Goal: Book appointment/travel/reservation

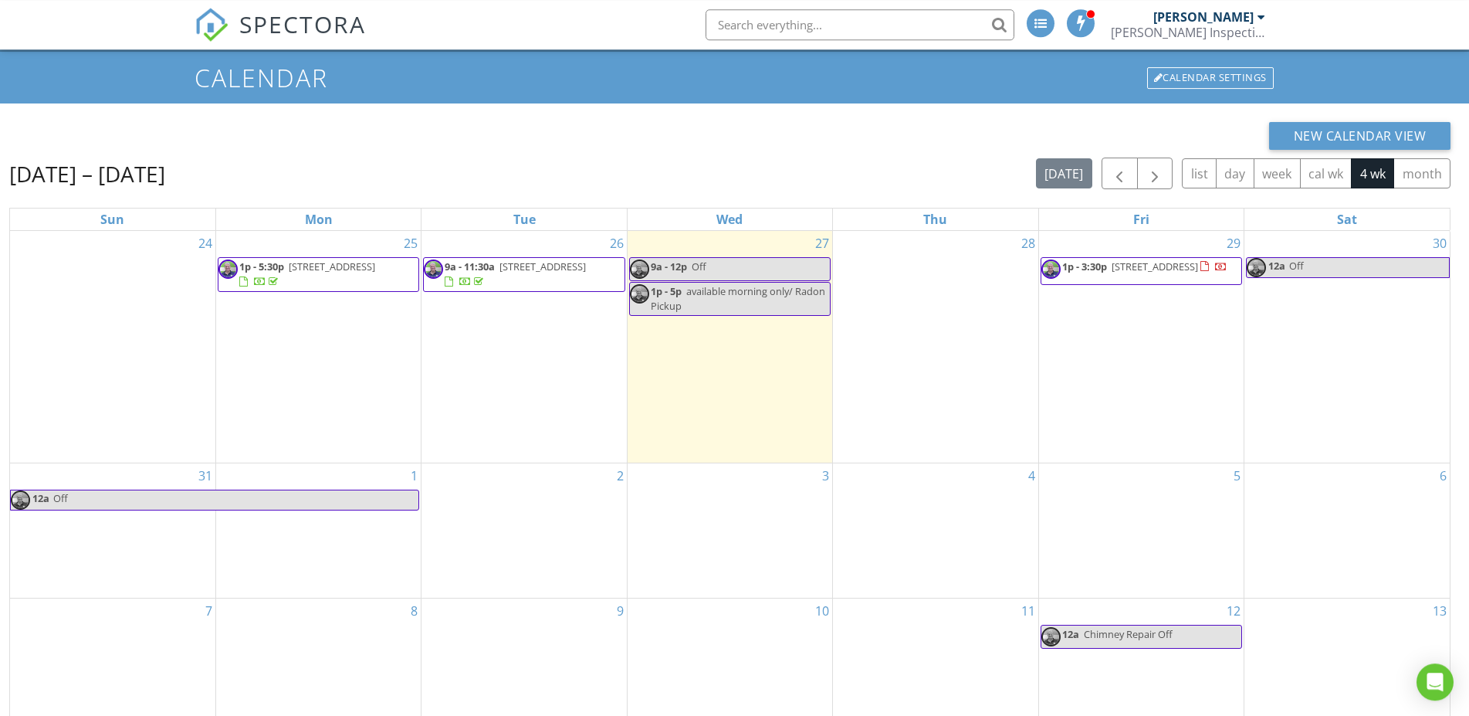
scroll to position [79, 0]
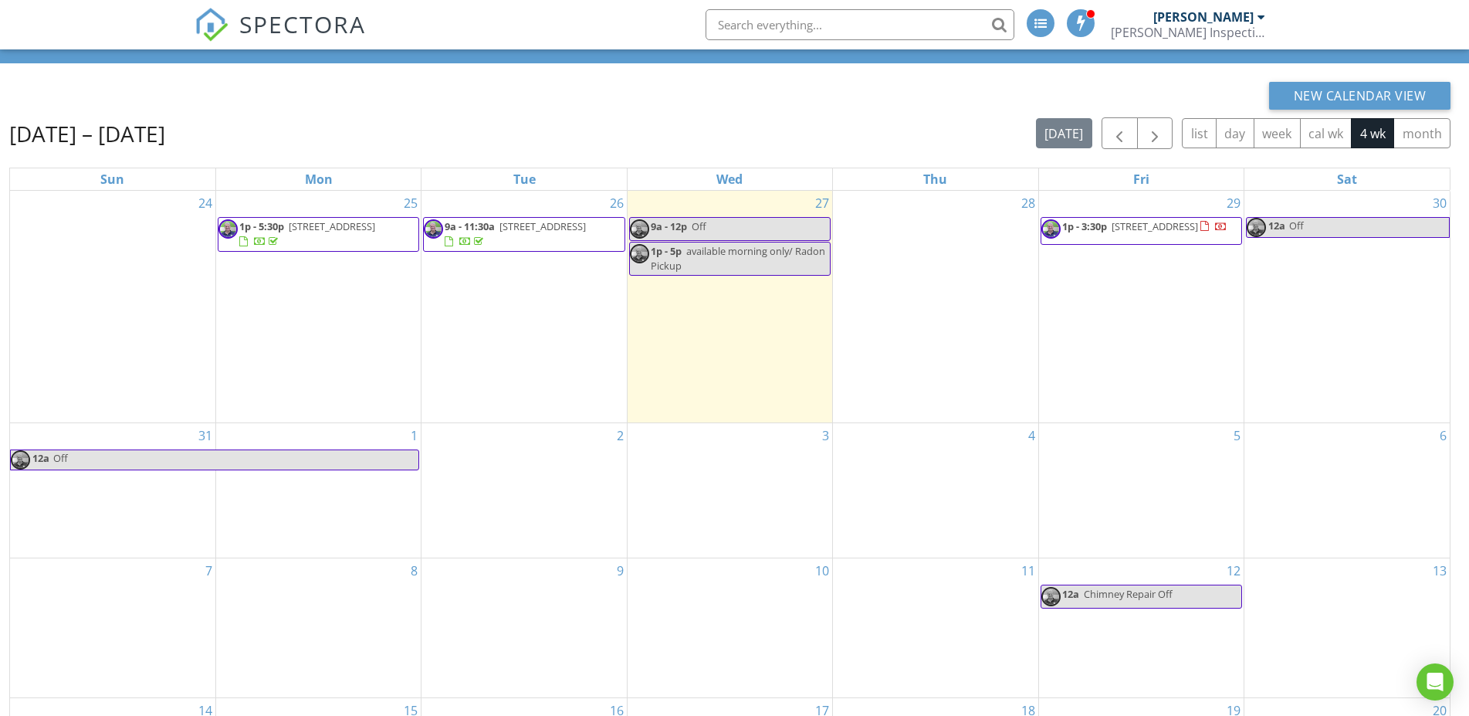
click at [1124, 446] on div "5" at bounding box center [1141, 490] width 205 height 135
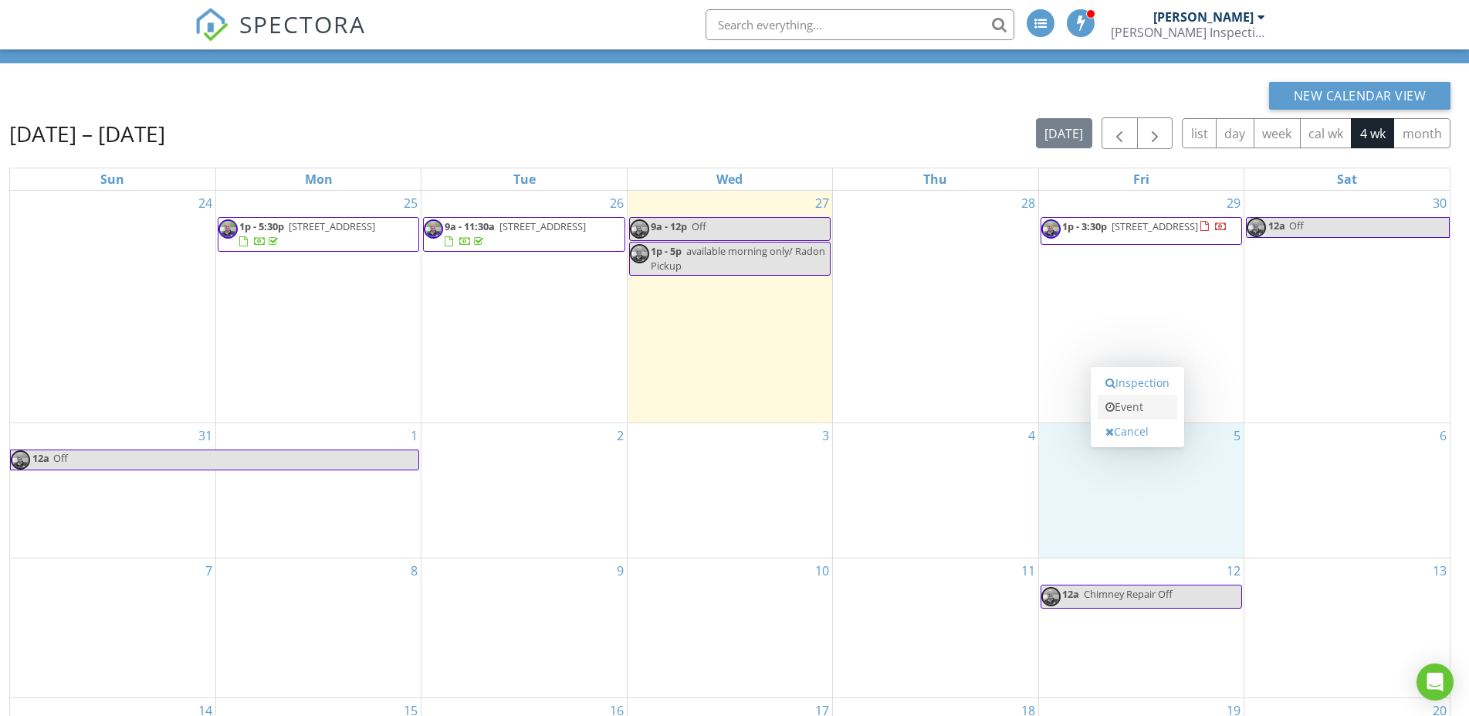
click at [1129, 409] on link "Event" at bounding box center [1138, 406] width 80 height 25
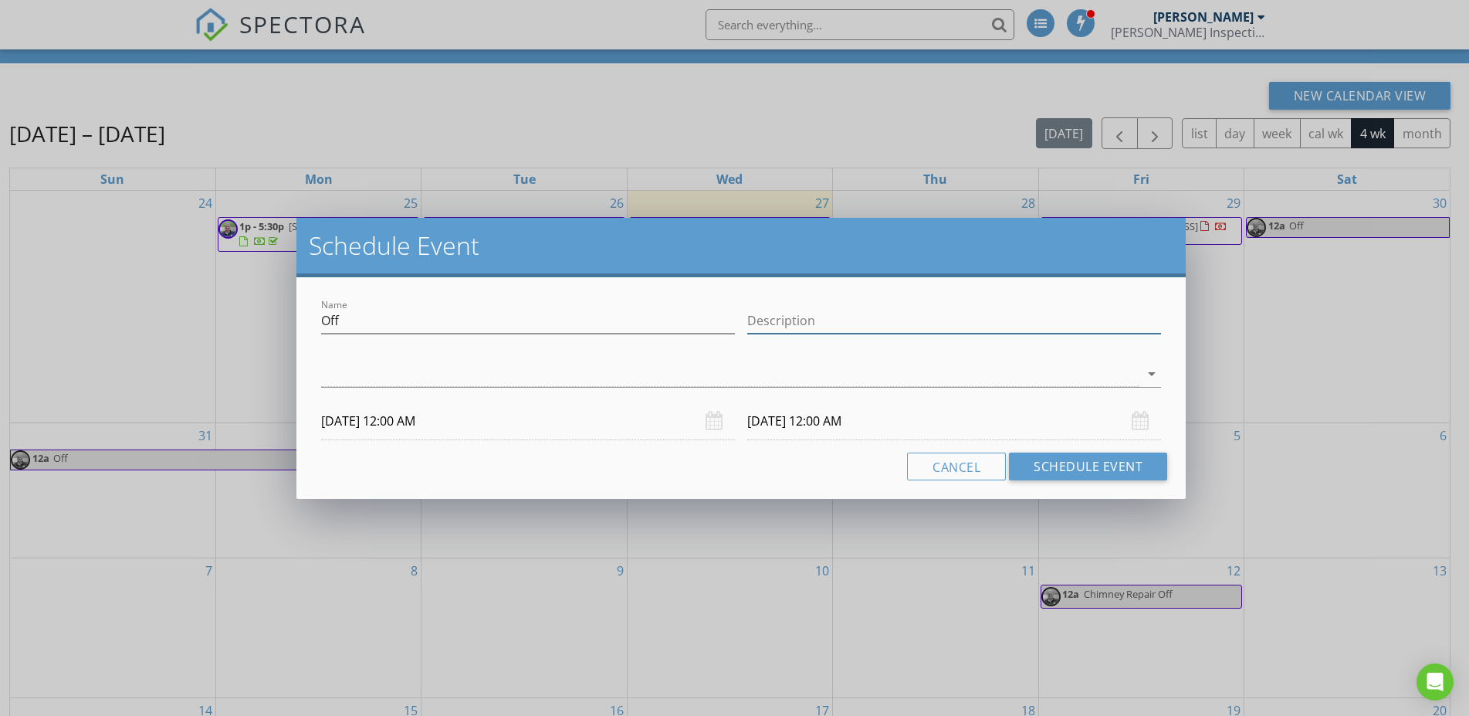
click at [767, 321] on input "Description" at bounding box center [954, 320] width 414 height 25
click at [357, 320] on input "Off" at bounding box center [528, 320] width 414 height 25
type input "O"
type input "Pully in town"
click at [1152, 376] on icon "arrow_drop_down" at bounding box center [1151, 373] width 19 height 19
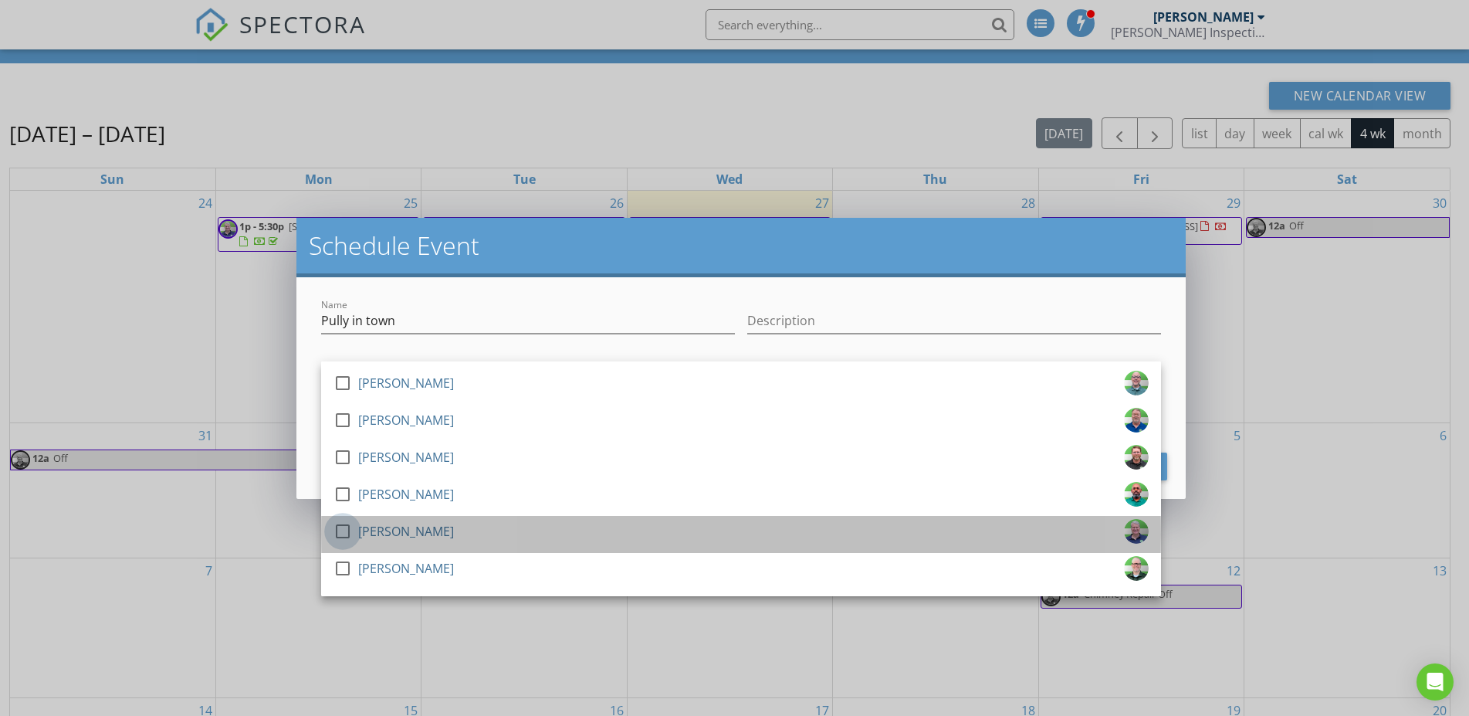
click at [346, 529] on div at bounding box center [343, 531] width 26 height 26
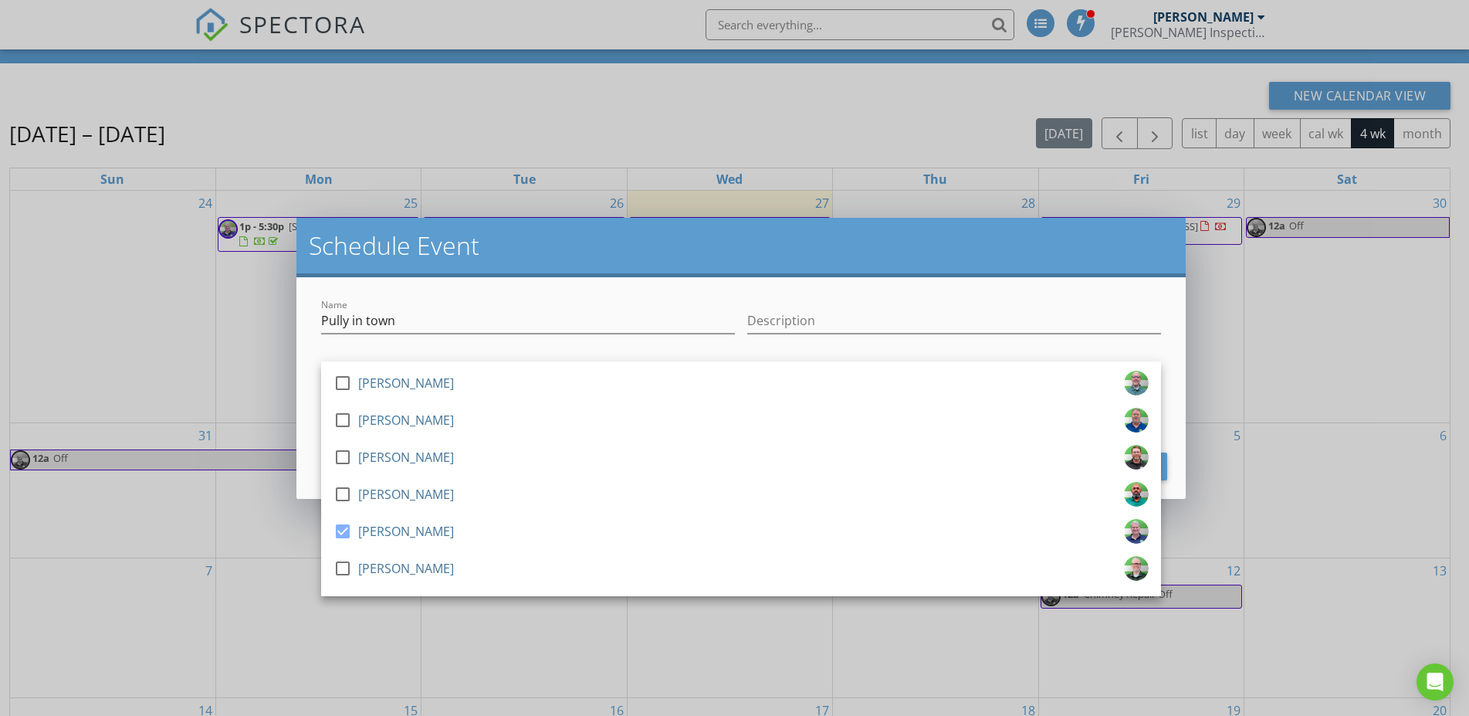
click at [520, 252] on h2 "Schedule Event" at bounding box center [741, 245] width 865 height 31
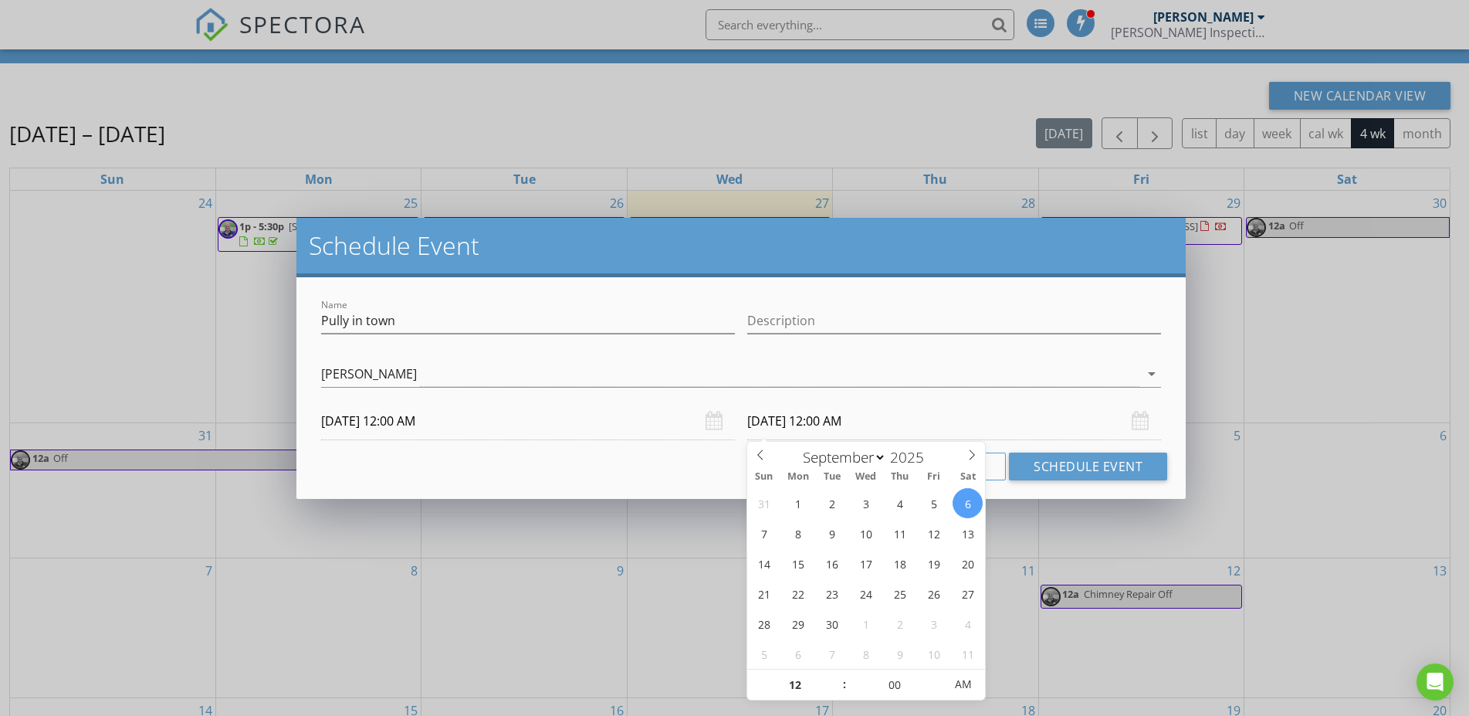
click at [769, 419] on input "[DATE] 12:00 AM" at bounding box center [954, 421] width 414 height 38
type input "[DATE] 12:00 AM"
drag, startPoint x: 1084, startPoint y: 465, endPoint x: 753, endPoint y: 543, distance: 339.5
click at [1058, 461] on button "Schedule Event" at bounding box center [1088, 466] width 158 height 28
click at [862, 509] on div "Schedule Event Name Pully in town Description check_box_outline_blank [PERSON_N…" at bounding box center [734, 358] width 1469 height 716
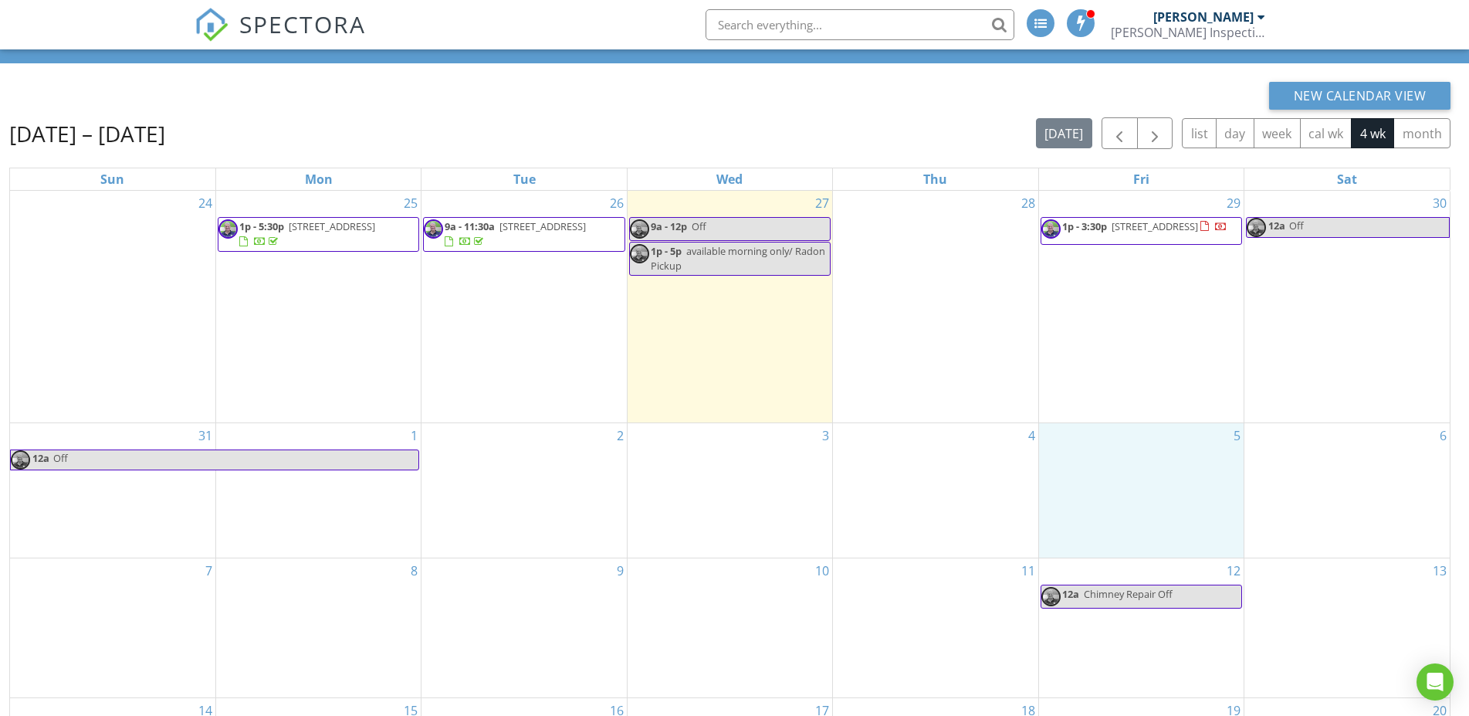
click at [1096, 462] on div "5" at bounding box center [1141, 490] width 205 height 135
click at [1114, 421] on icon at bounding box center [1109, 423] width 9 height 11
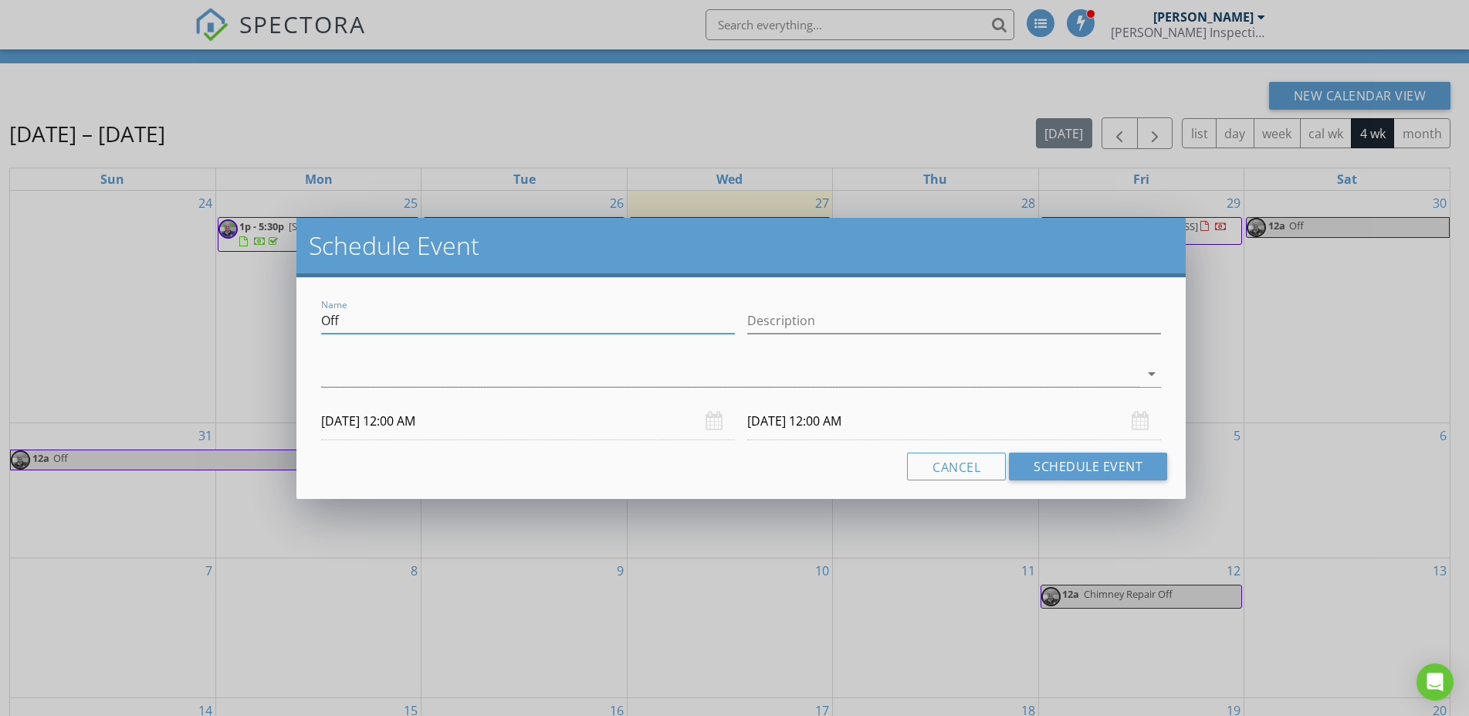
click at [356, 314] on input "Off" at bounding box center [528, 320] width 414 height 25
type input "Off Pully in [GEOGRAPHIC_DATA]"
click at [1149, 373] on icon "arrow_drop_down" at bounding box center [1151, 373] width 19 height 19
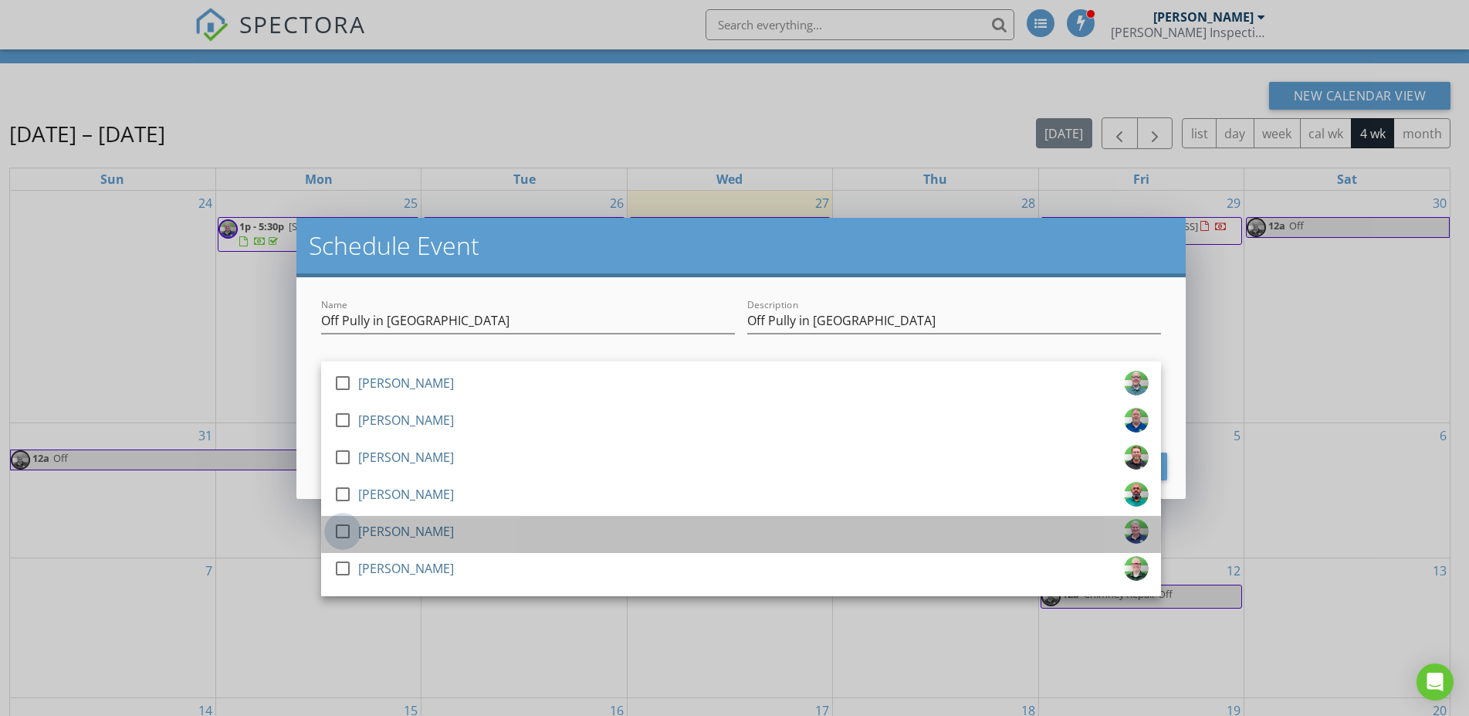
click at [343, 529] on div at bounding box center [343, 531] width 26 height 26
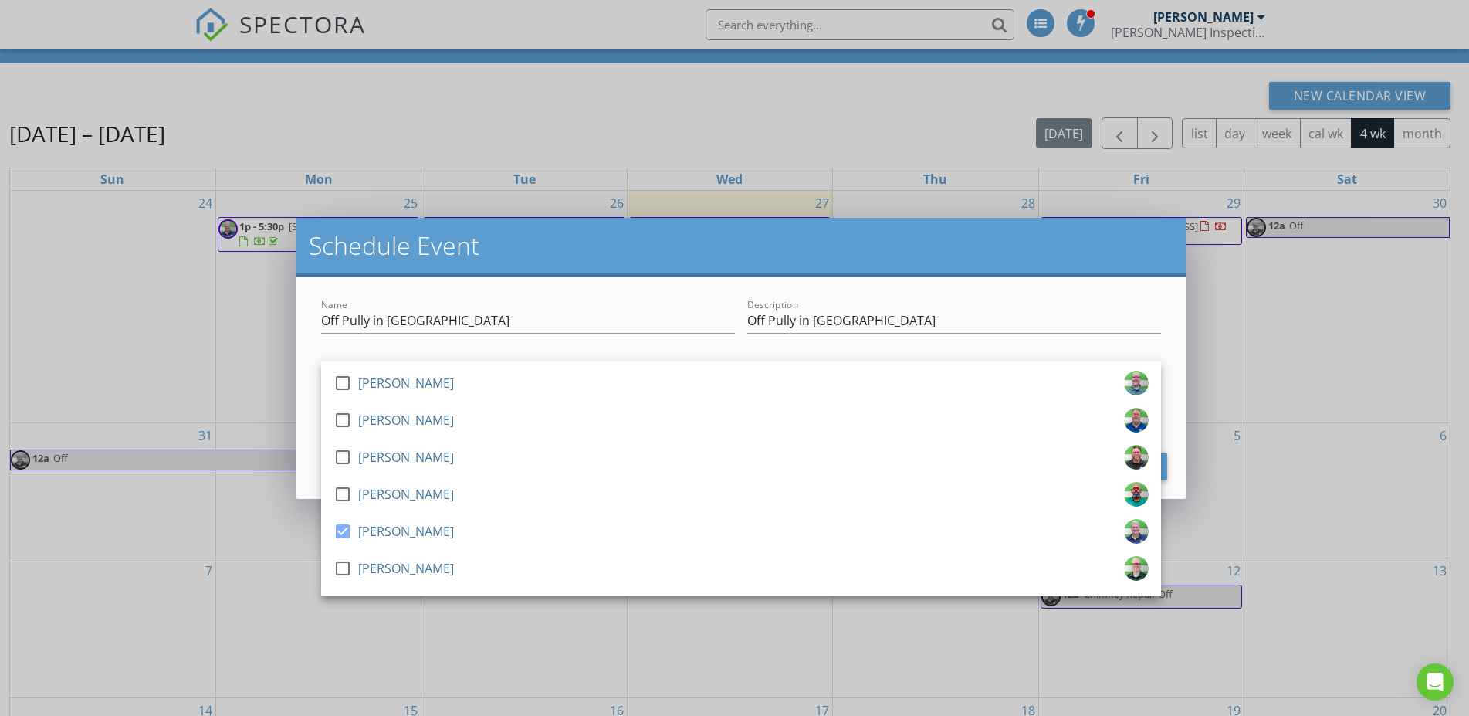
click at [506, 300] on div "Name Off Pully in [GEOGRAPHIC_DATA]" at bounding box center [528, 324] width 414 height 50
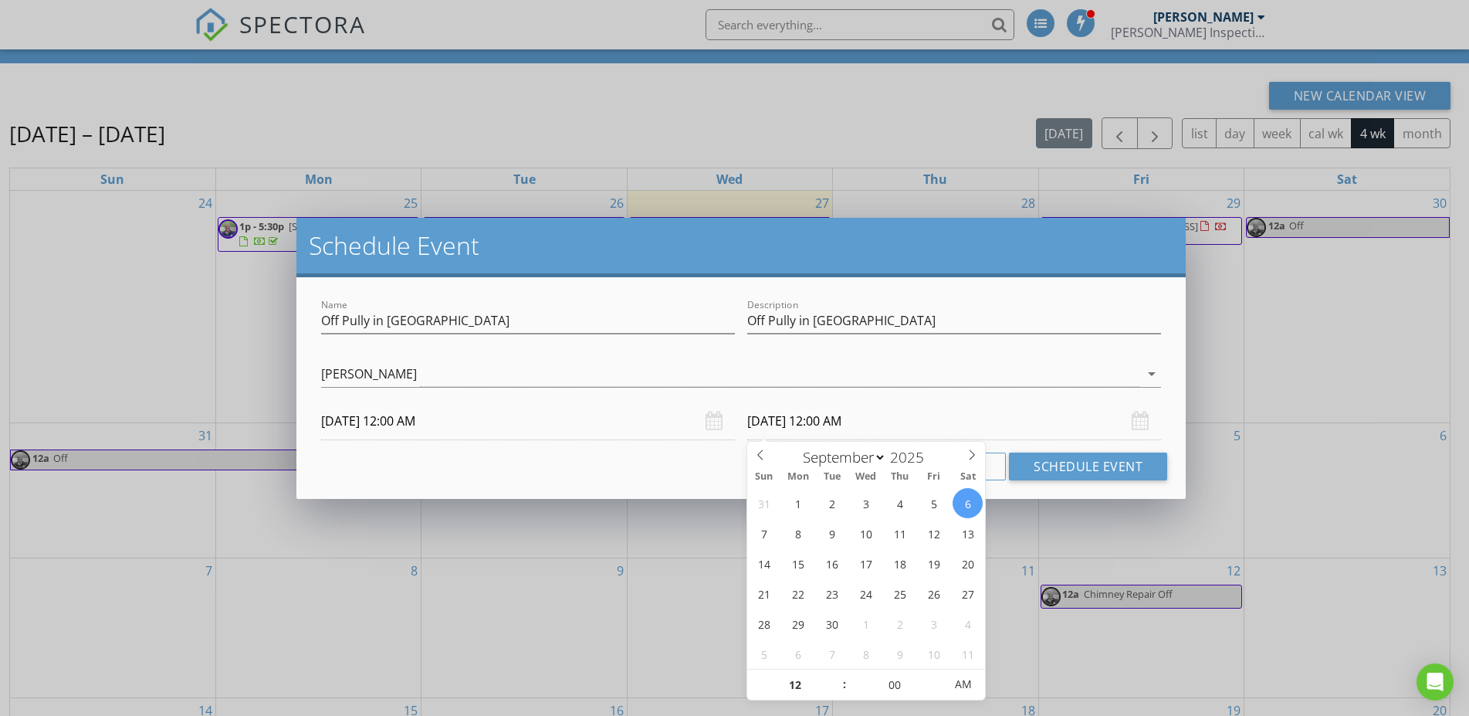
click at [783, 418] on input "[DATE] 12:00 AM" at bounding box center [954, 421] width 414 height 38
type input "[DATE] 12:00 AM"
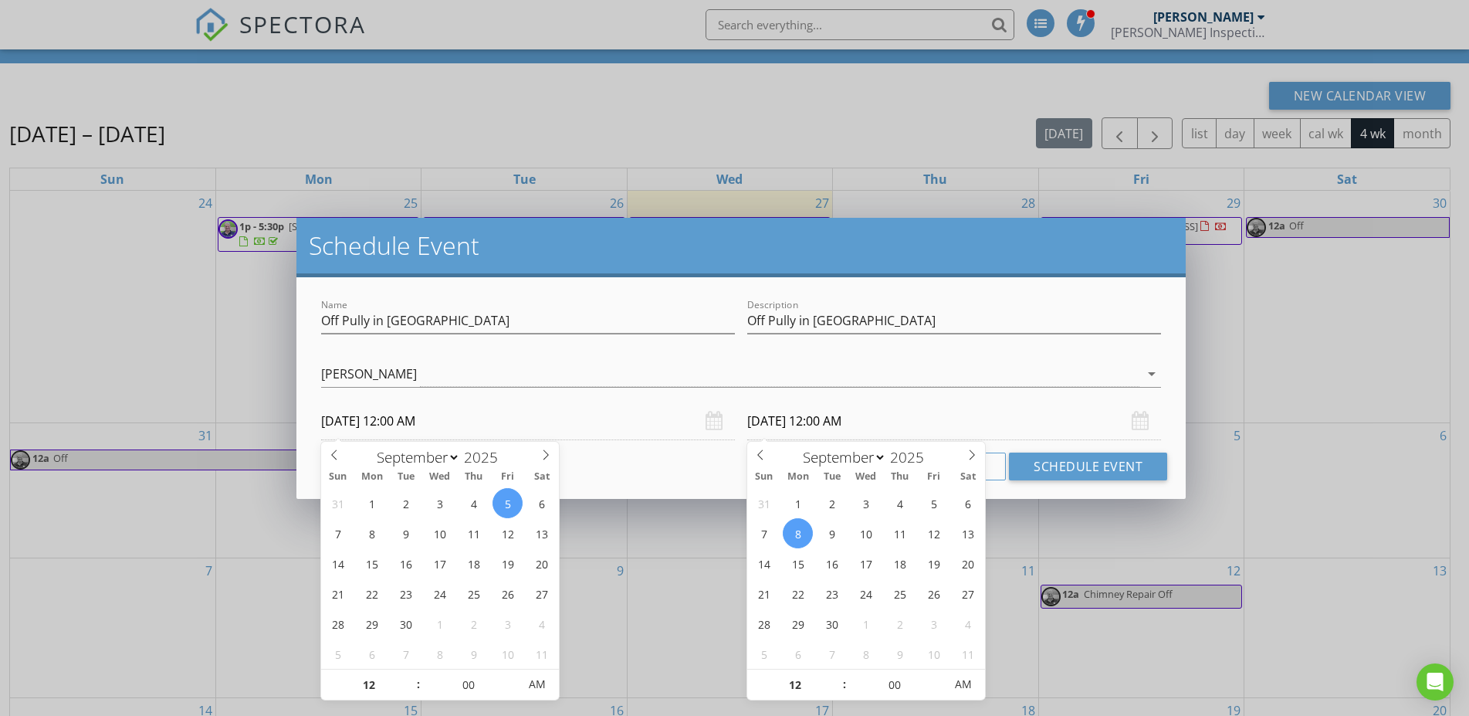
click at [453, 417] on input "[DATE] 12:00 AM" at bounding box center [528, 421] width 414 height 38
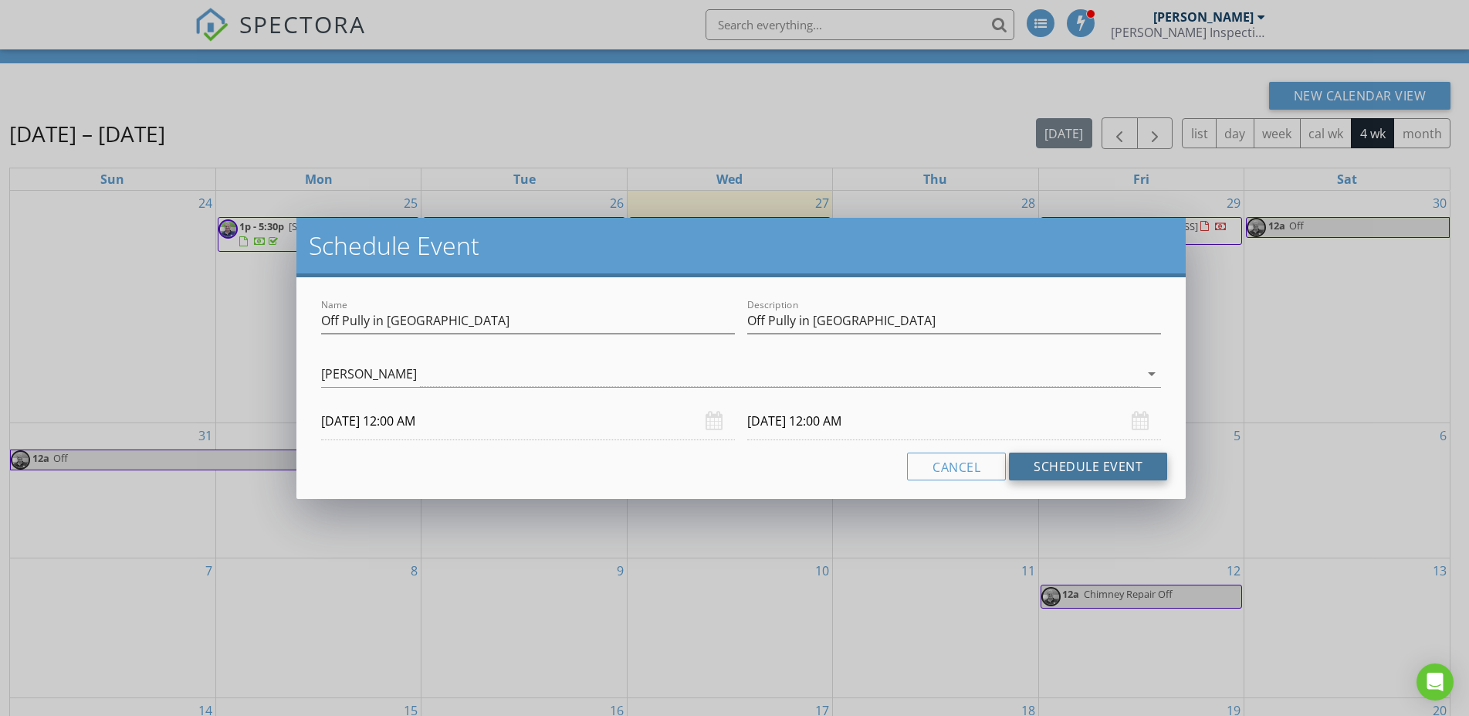
click at [1053, 469] on button "Schedule Event" at bounding box center [1088, 466] width 158 height 28
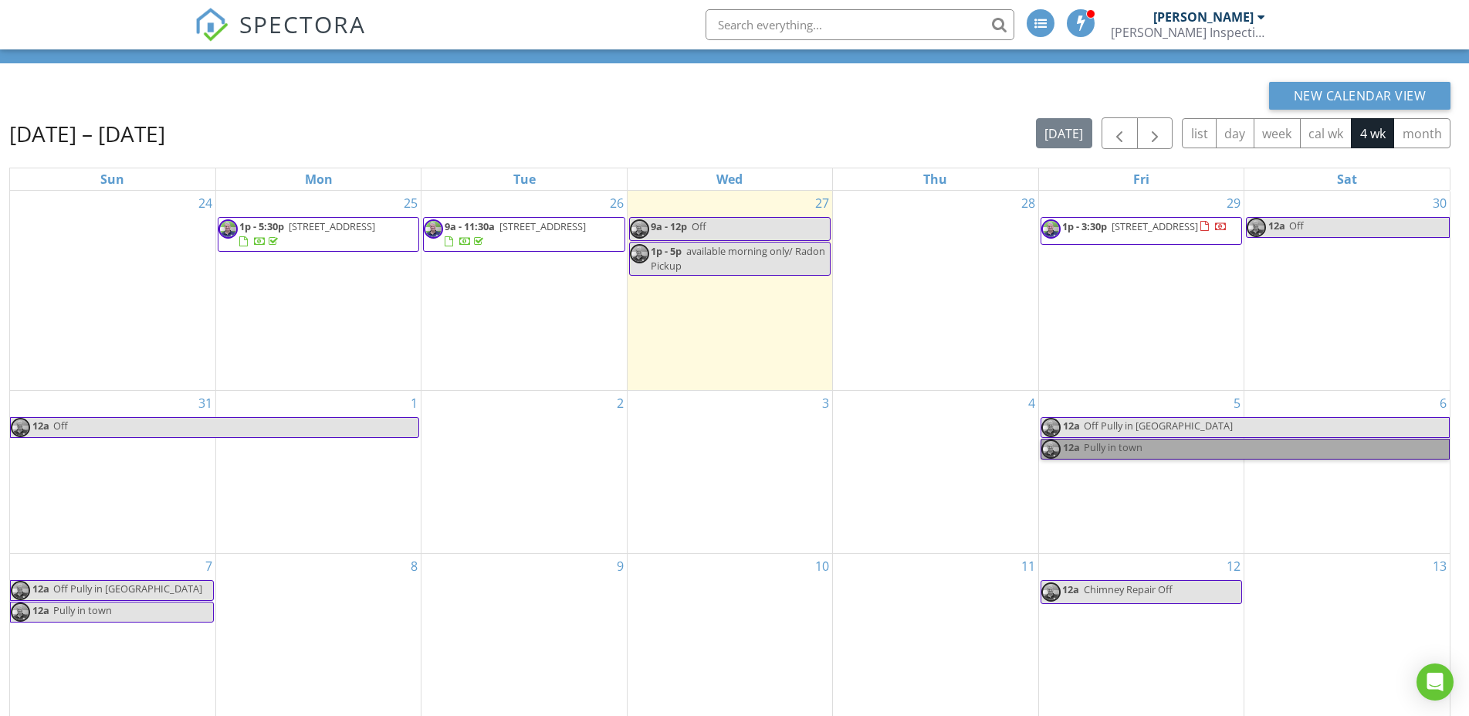
click at [1075, 445] on link "12a [GEOGRAPHIC_DATA] in town" at bounding box center [1245, 448] width 409 height 21
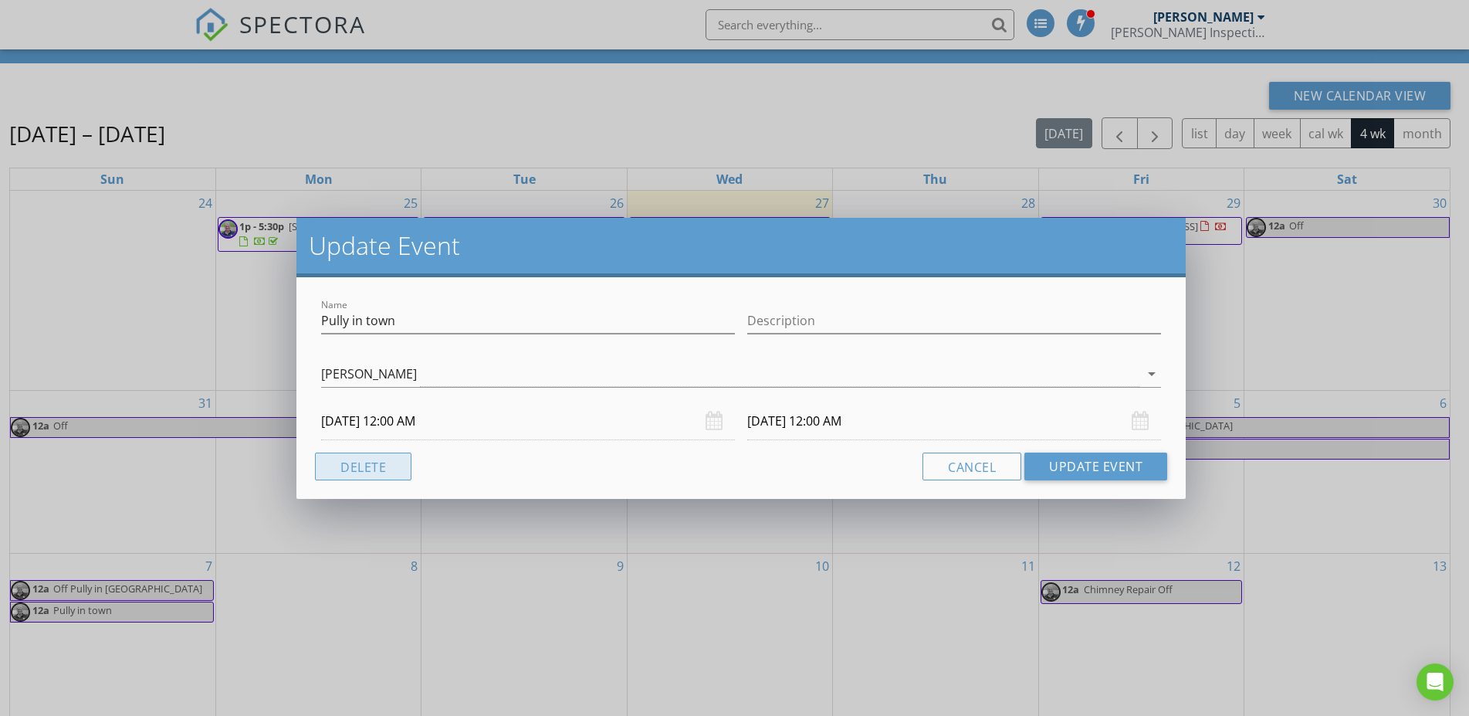
click at [353, 461] on button "Delete" at bounding box center [363, 466] width 96 height 28
